Goal: Find contact information: Find contact information

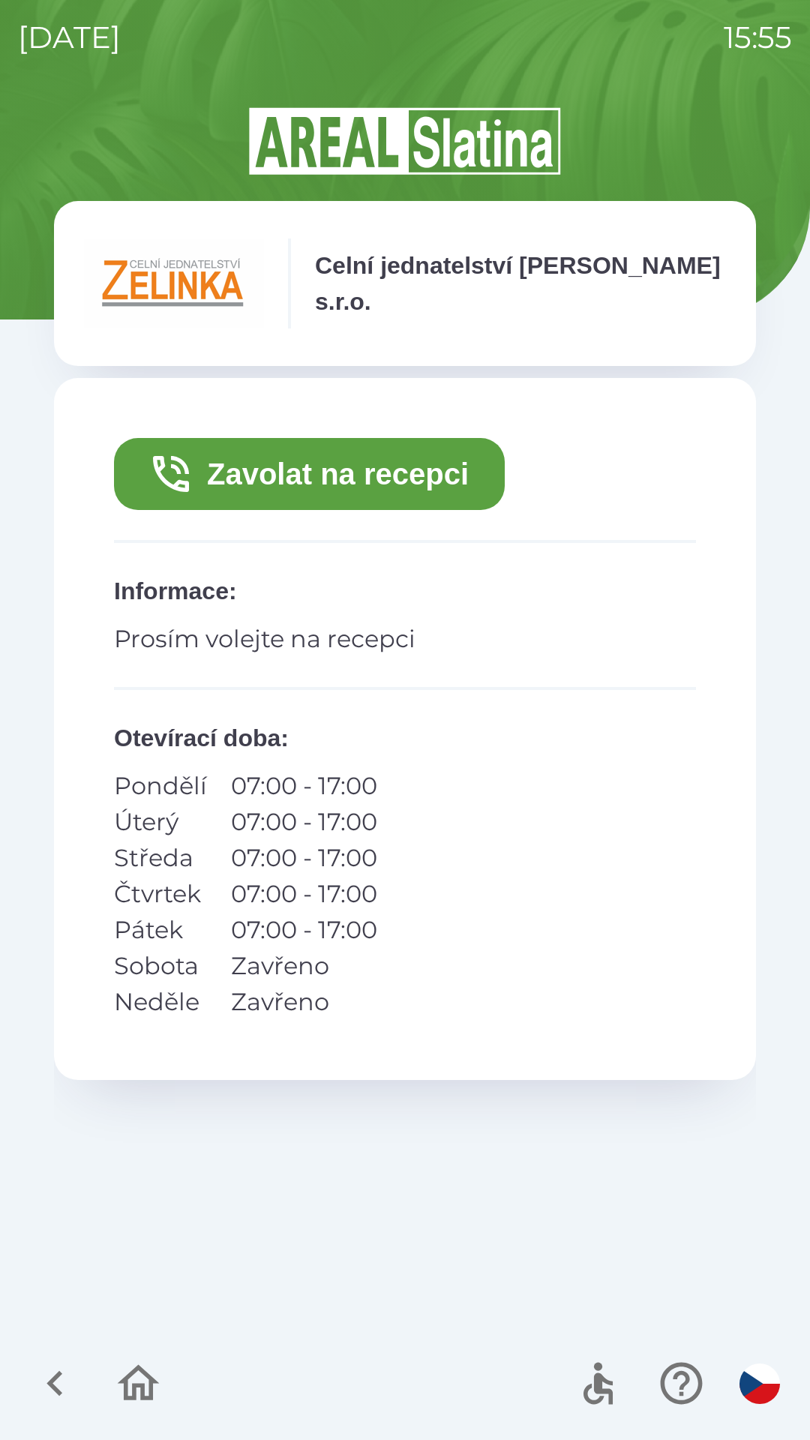
click at [239, 470] on button "Zavolat na recepci" at bounding box center [309, 474] width 391 height 72
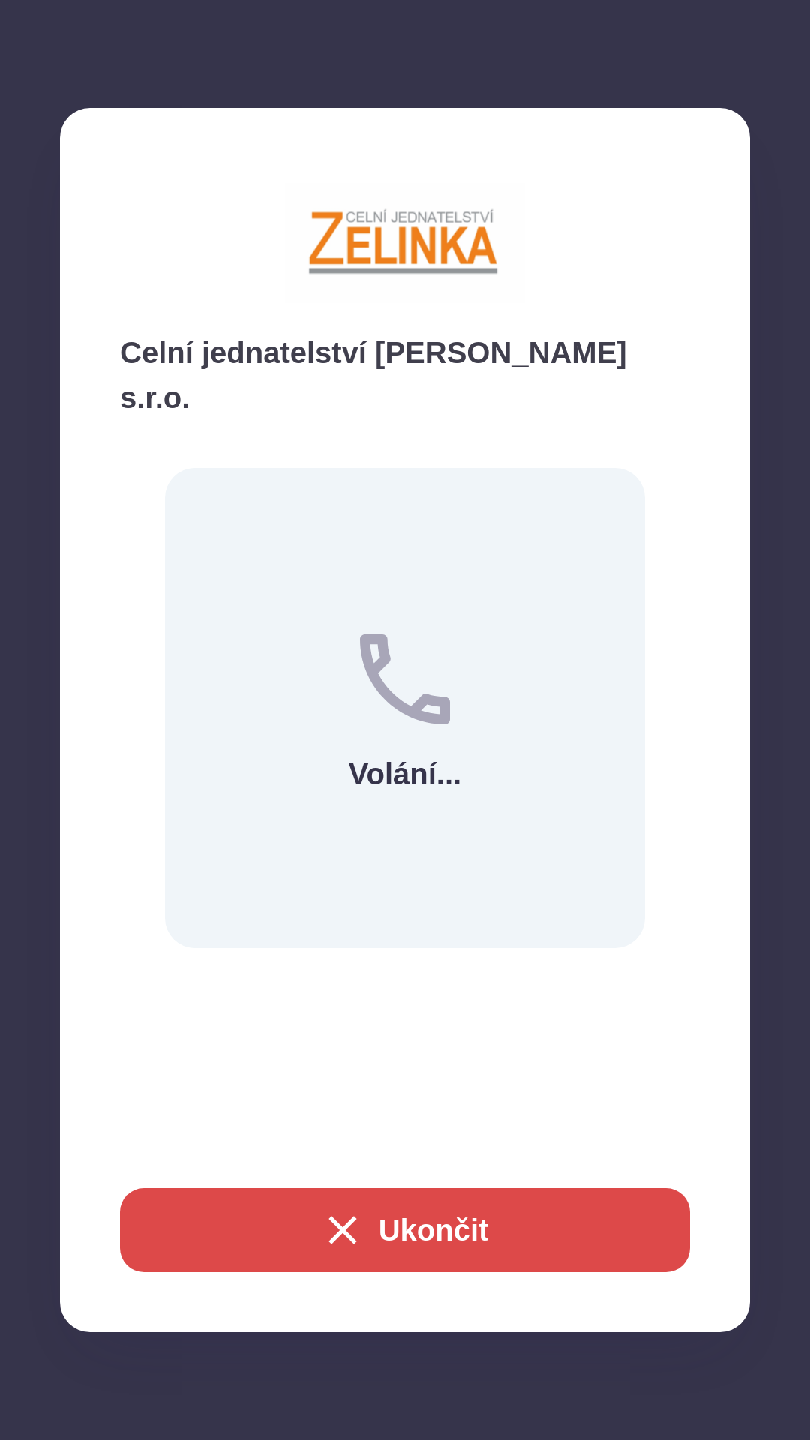
click at [422, 1212] on button "Ukončit" at bounding box center [405, 1230] width 570 height 84
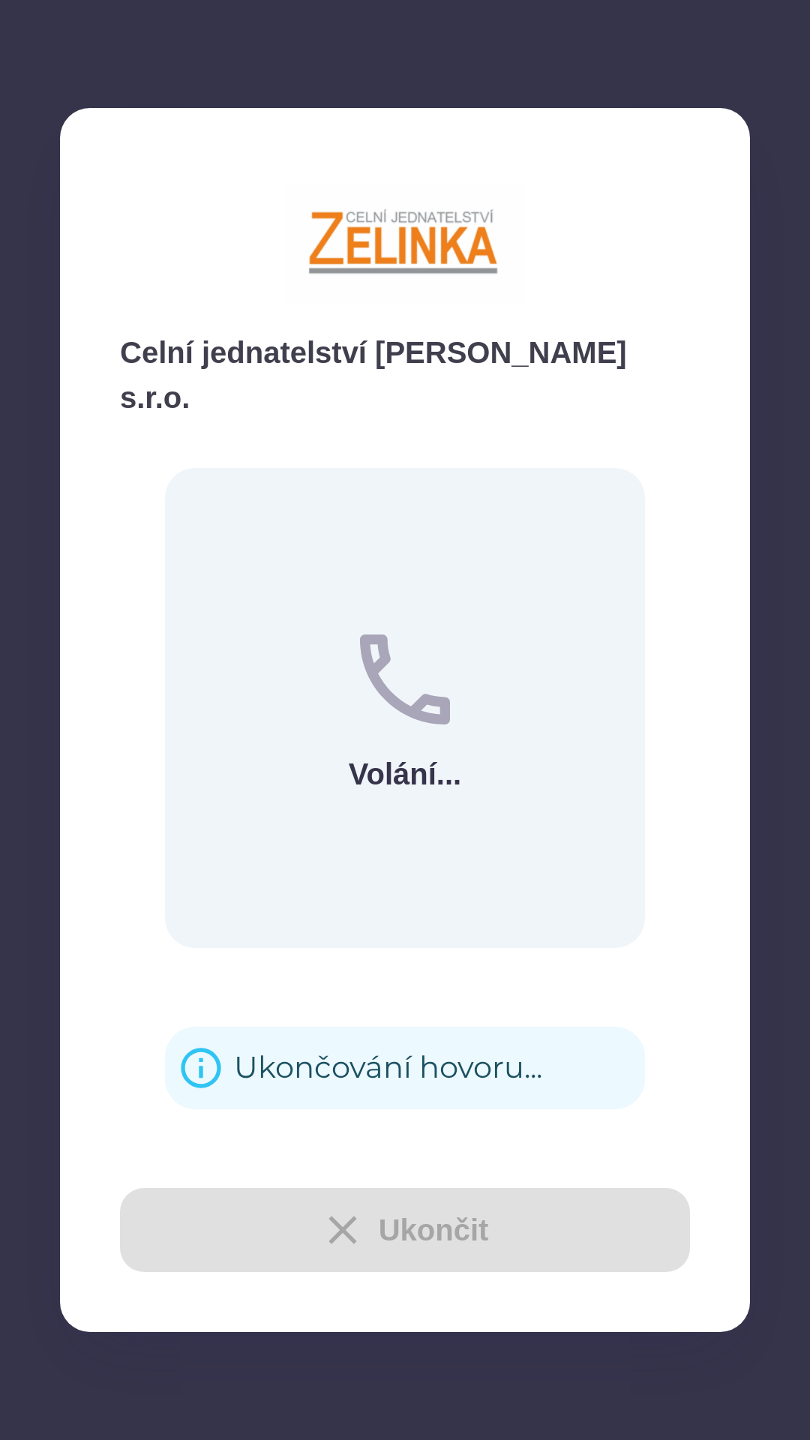
click at [412, 1241] on div "Ukončit" at bounding box center [405, 1230] width 570 height 84
click at [288, 1205] on div "Ukončit" at bounding box center [405, 1230] width 570 height 84
click at [289, 1205] on div "Ukončit" at bounding box center [405, 1230] width 570 height 84
click at [272, 1234] on div "Ukončit" at bounding box center [405, 1230] width 570 height 84
click at [284, 1235] on div "Ukončit" at bounding box center [405, 1230] width 570 height 84
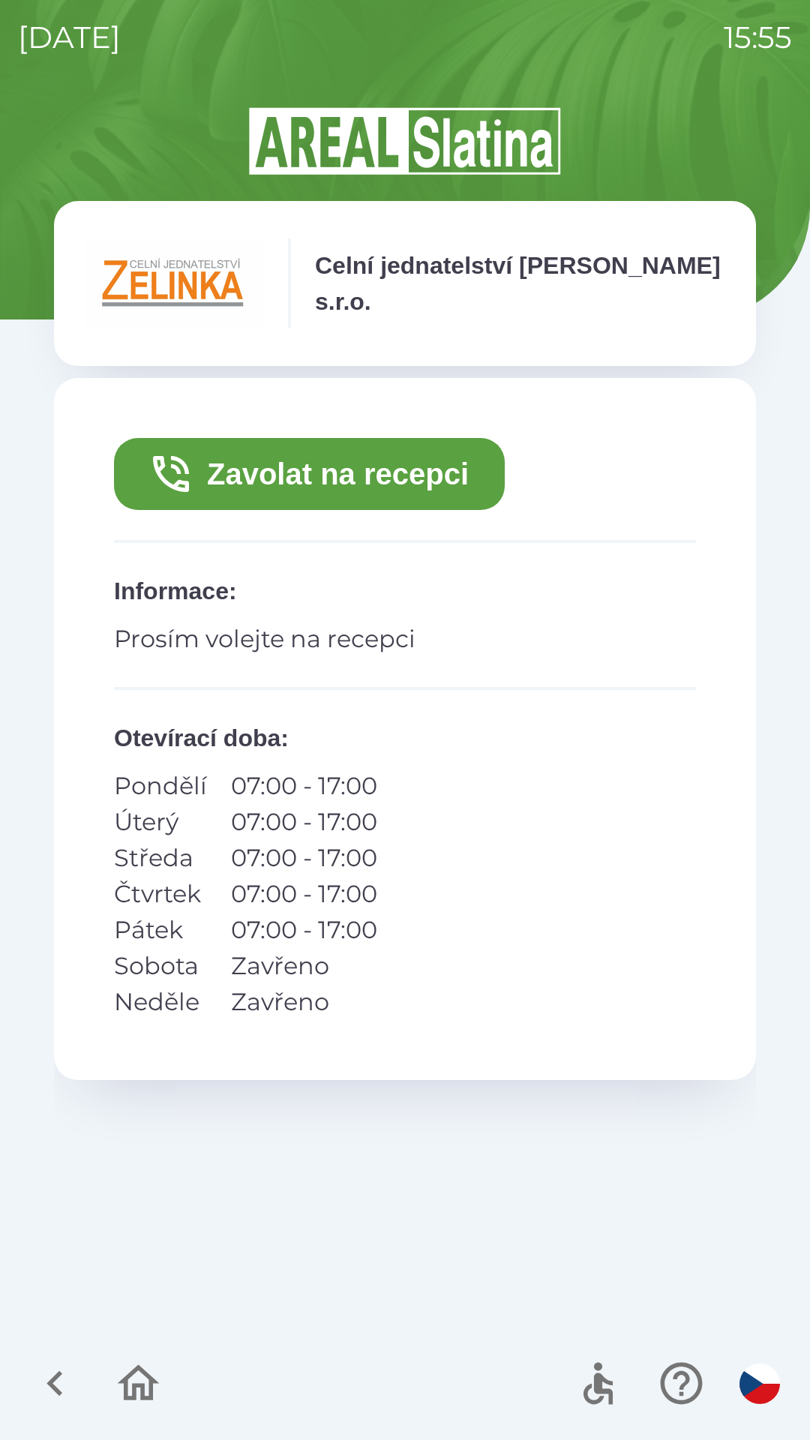
click at [198, 458] on button "Zavolat na recepci" at bounding box center [309, 474] width 391 height 72
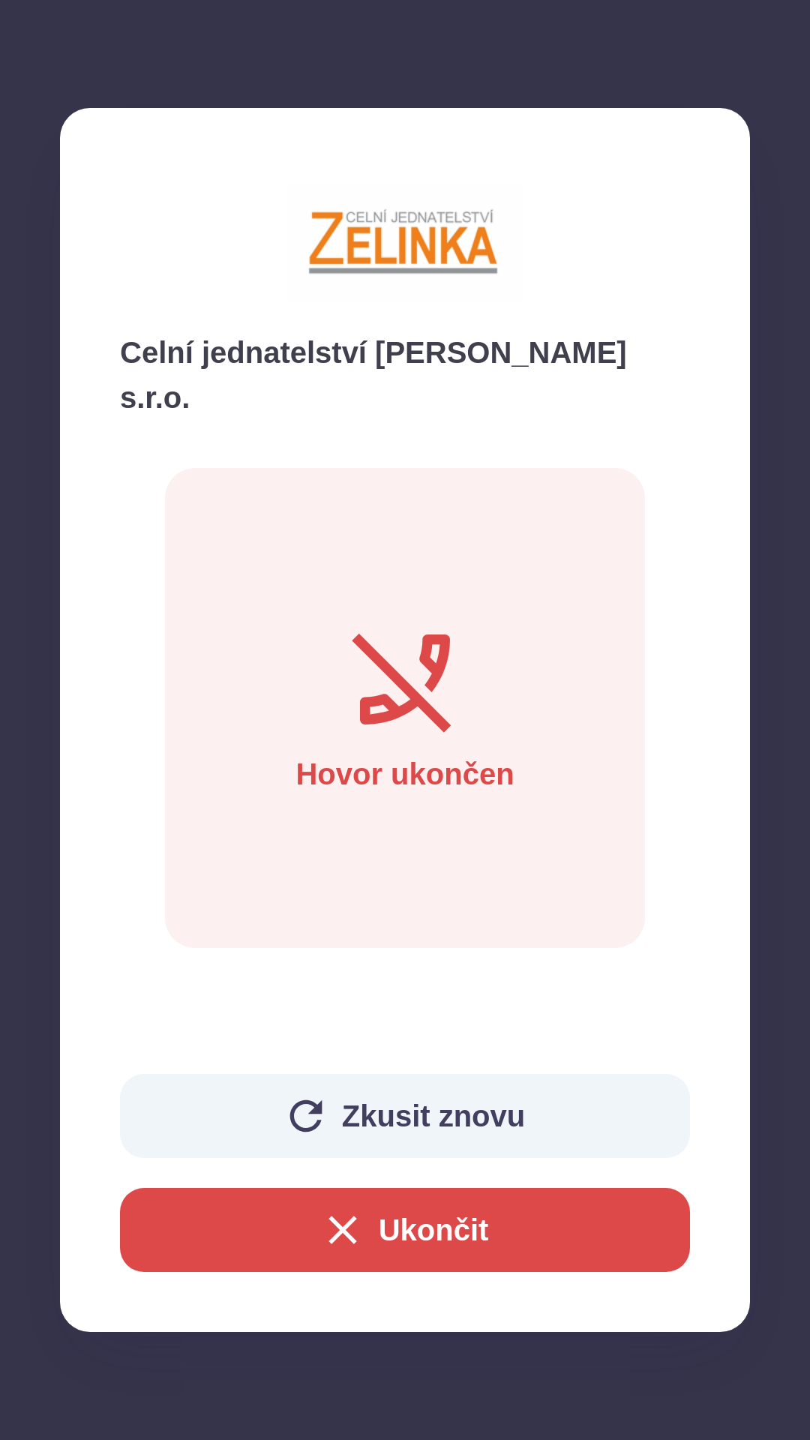
click at [289, 1229] on button "Ukončit" at bounding box center [405, 1230] width 570 height 84
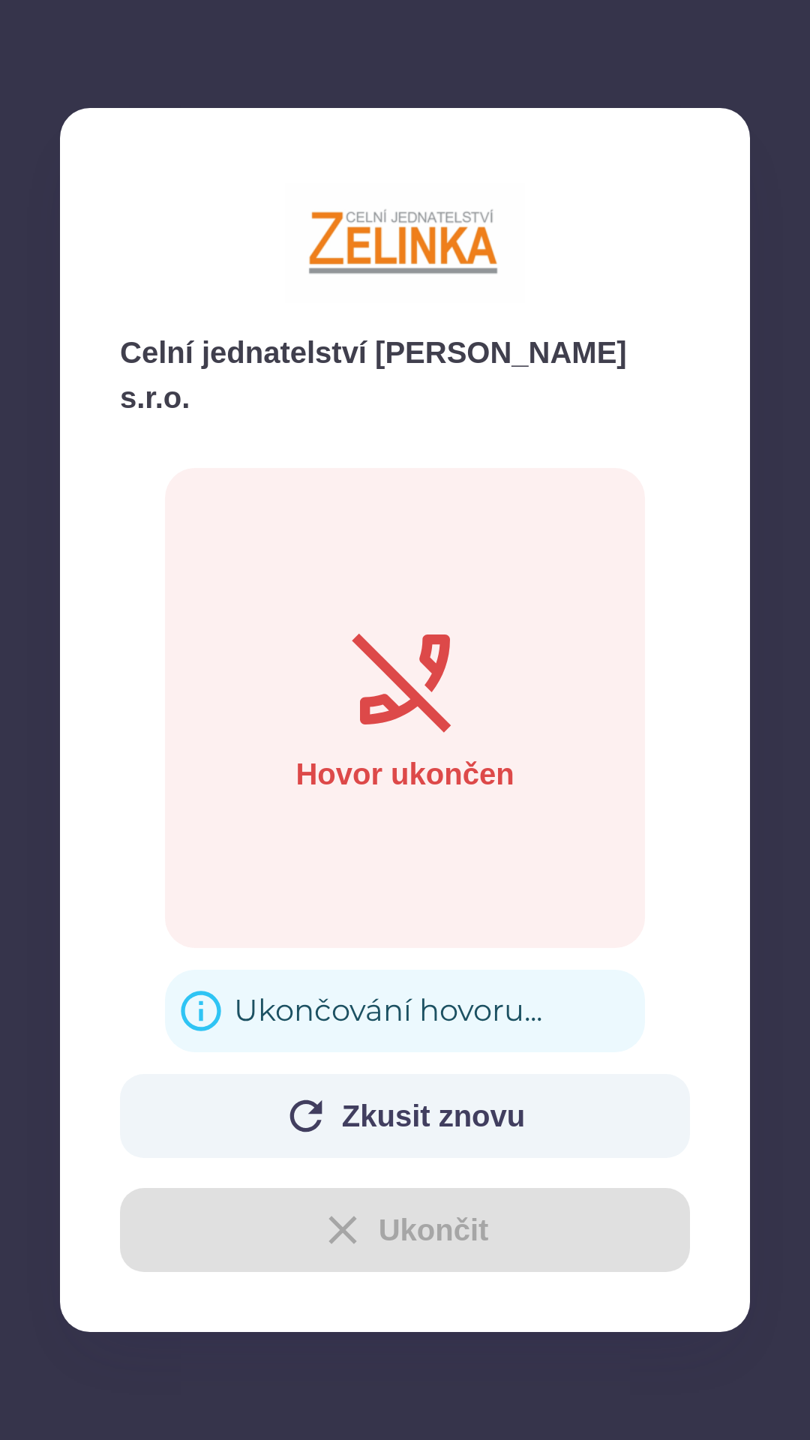
click at [238, 1222] on div "Zkusit znovu Ukončit" at bounding box center [405, 1173] width 570 height 198
click at [229, 1227] on div "Zkusit znovu Ukončit" at bounding box center [405, 1173] width 570 height 198
